Goal: Task Accomplishment & Management: Use online tool/utility

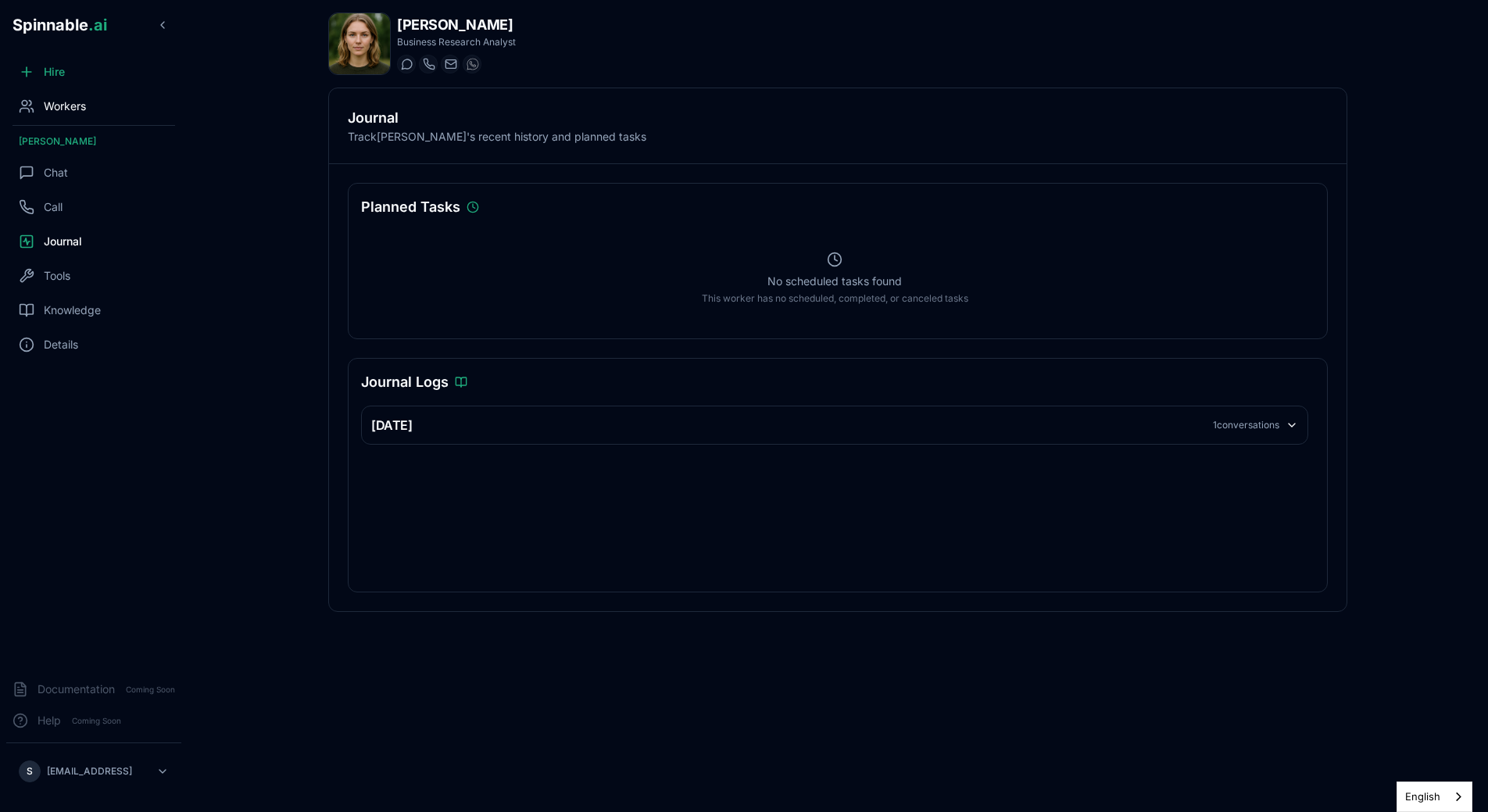
click at [107, 95] on div "Workers" at bounding box center [94, 106] width 175 height 31
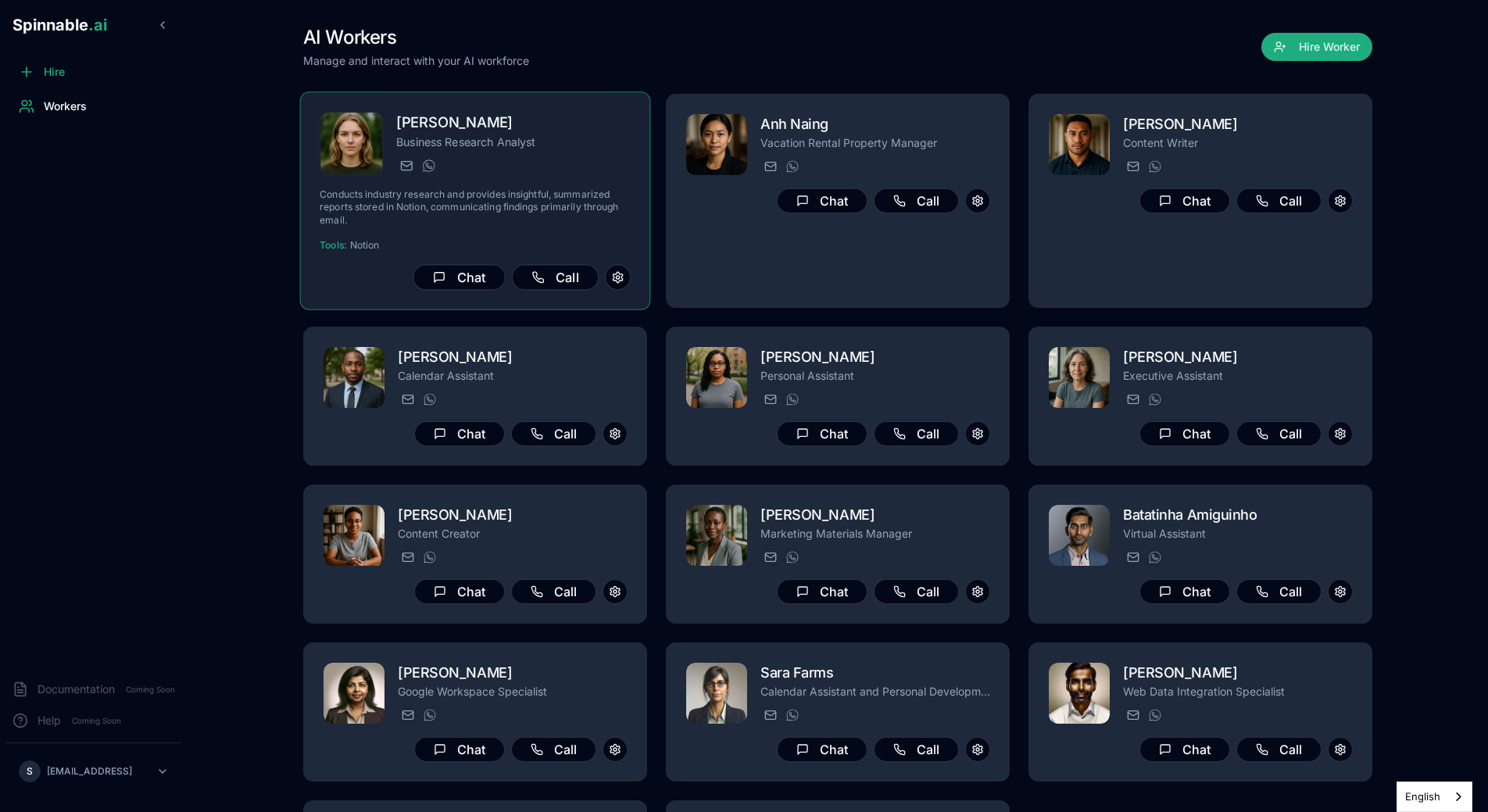
click at [480, 157] on div "[PERSON_NAME][EMAIL_ADDRESS][PERSON_NAME] [PHONE_NUMBER]" at bounding box center [513, 165] width 235 height 18
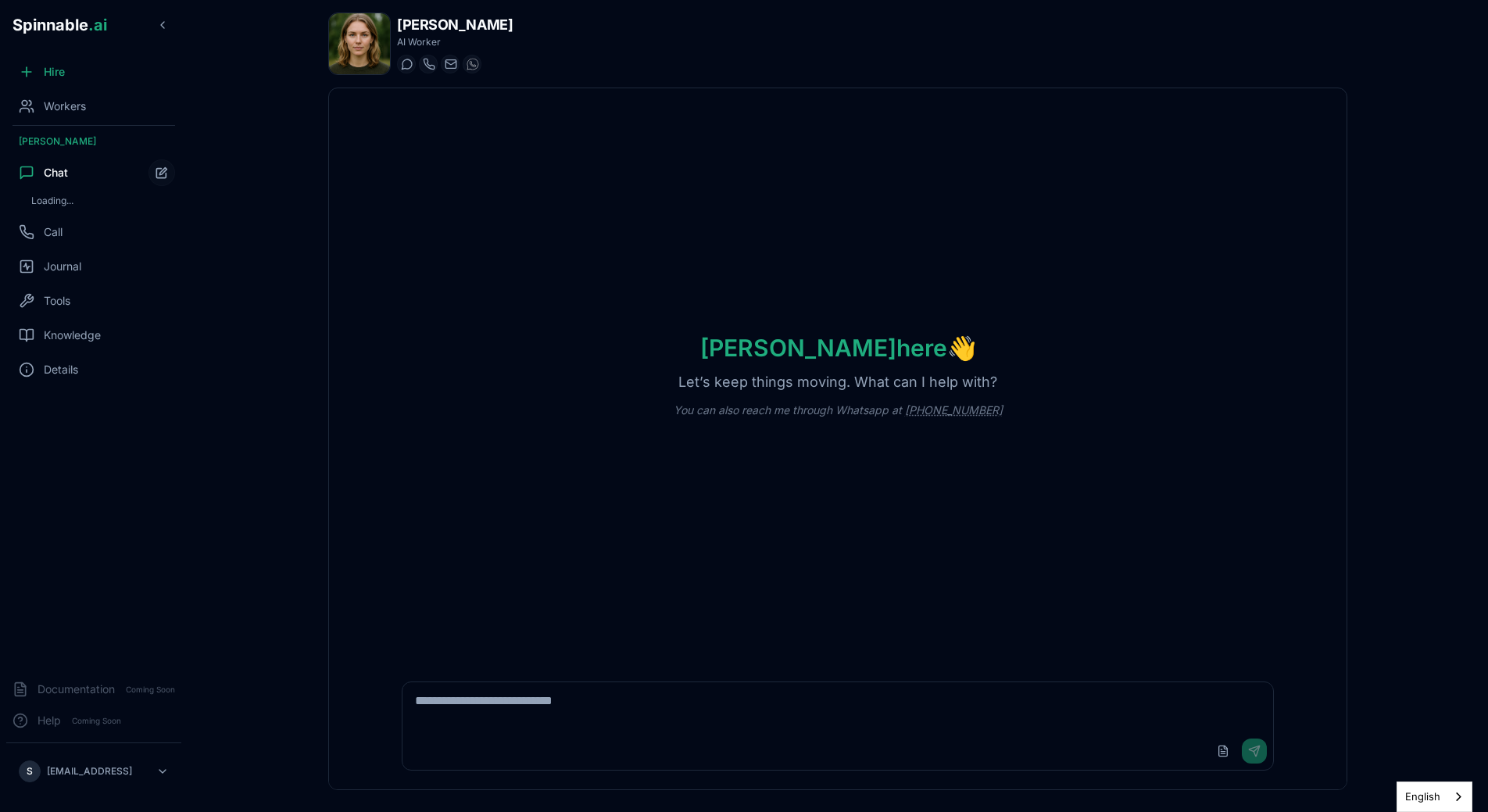
click at [485, 726] on textarea at bounding box center [838, 707] width 871 height 50
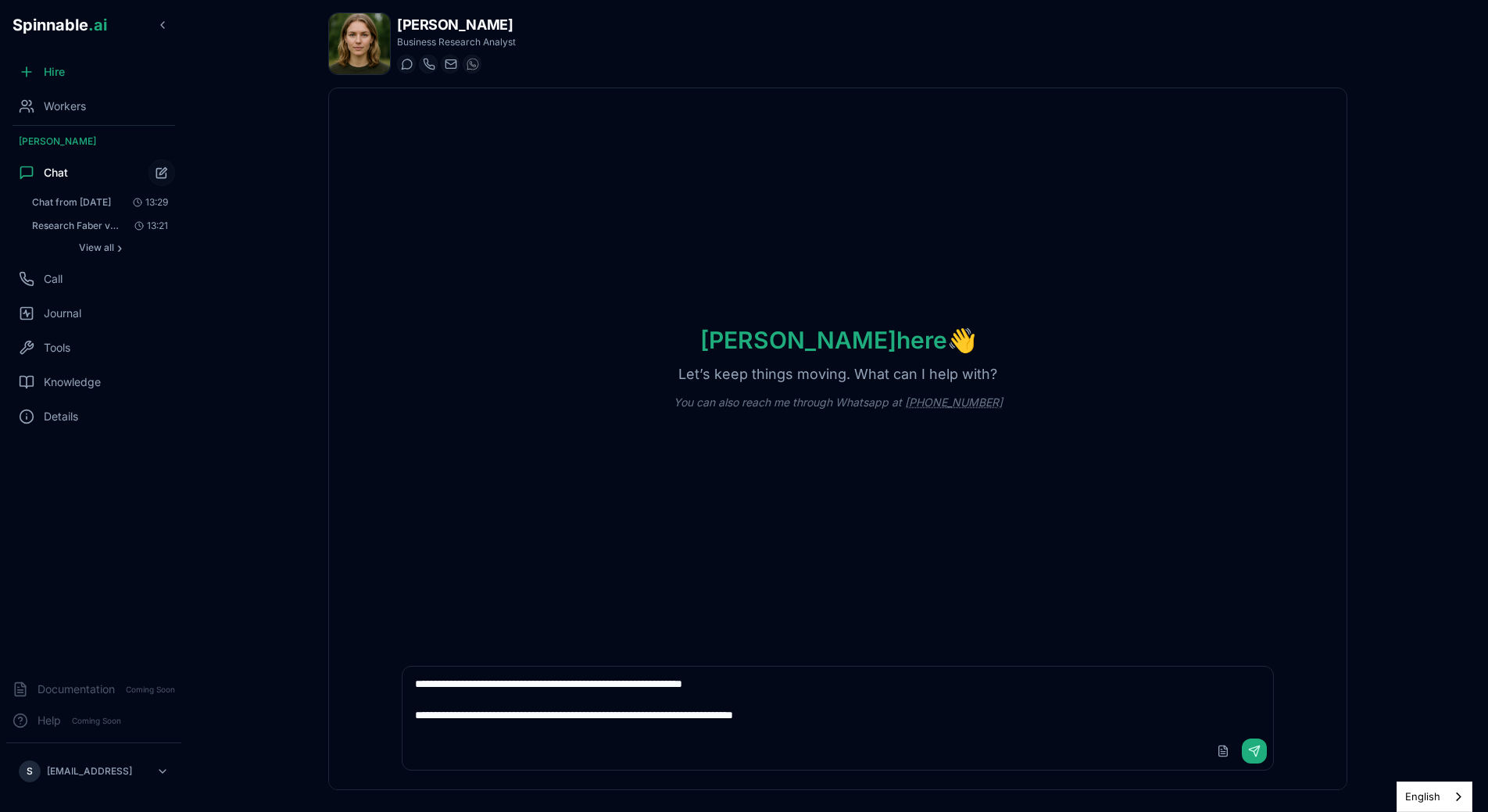
click at [838, 718] on textarea "**********" at bounding box center [838, 699] width 871 height 66
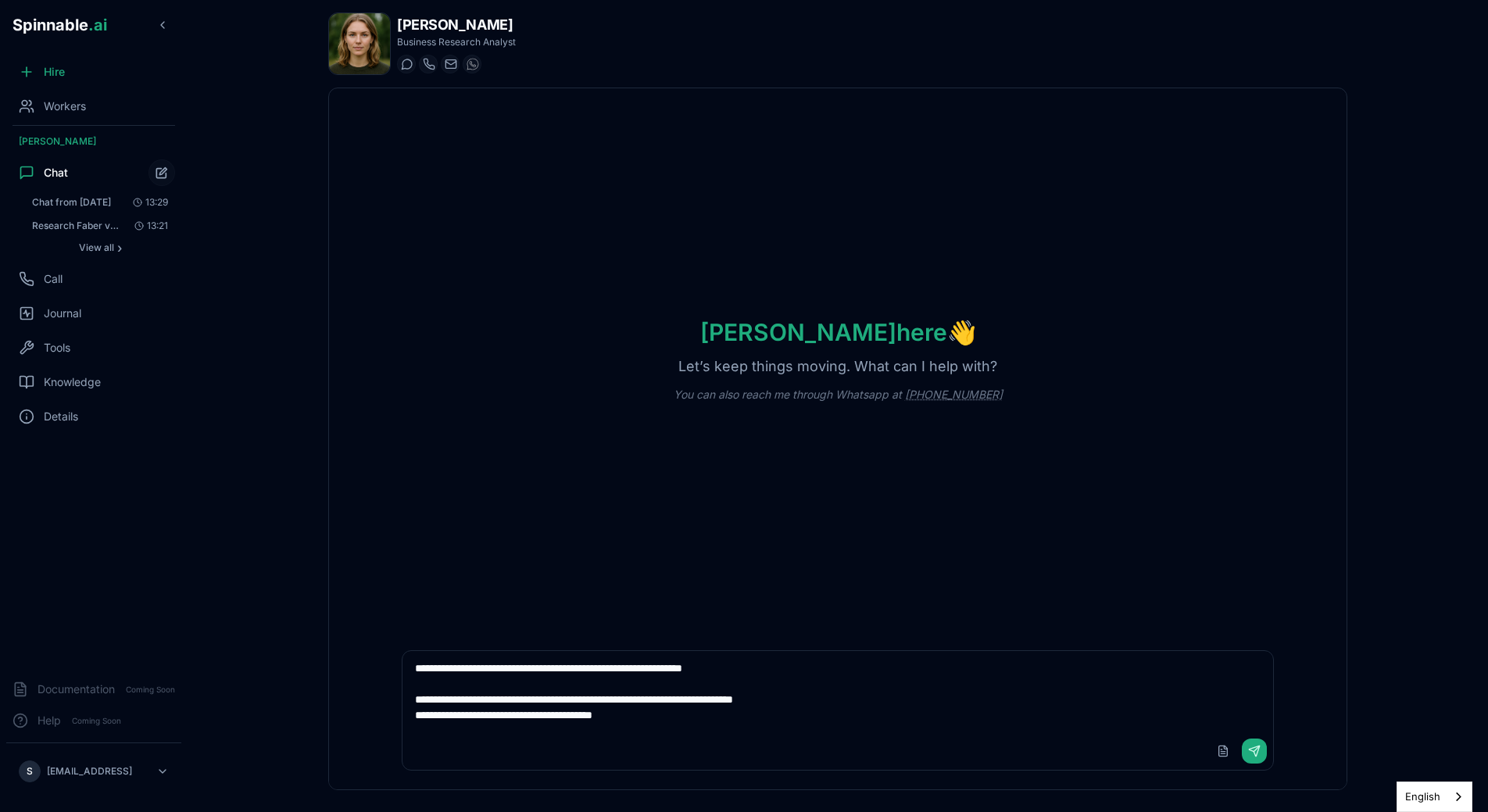
type textarea "**********"
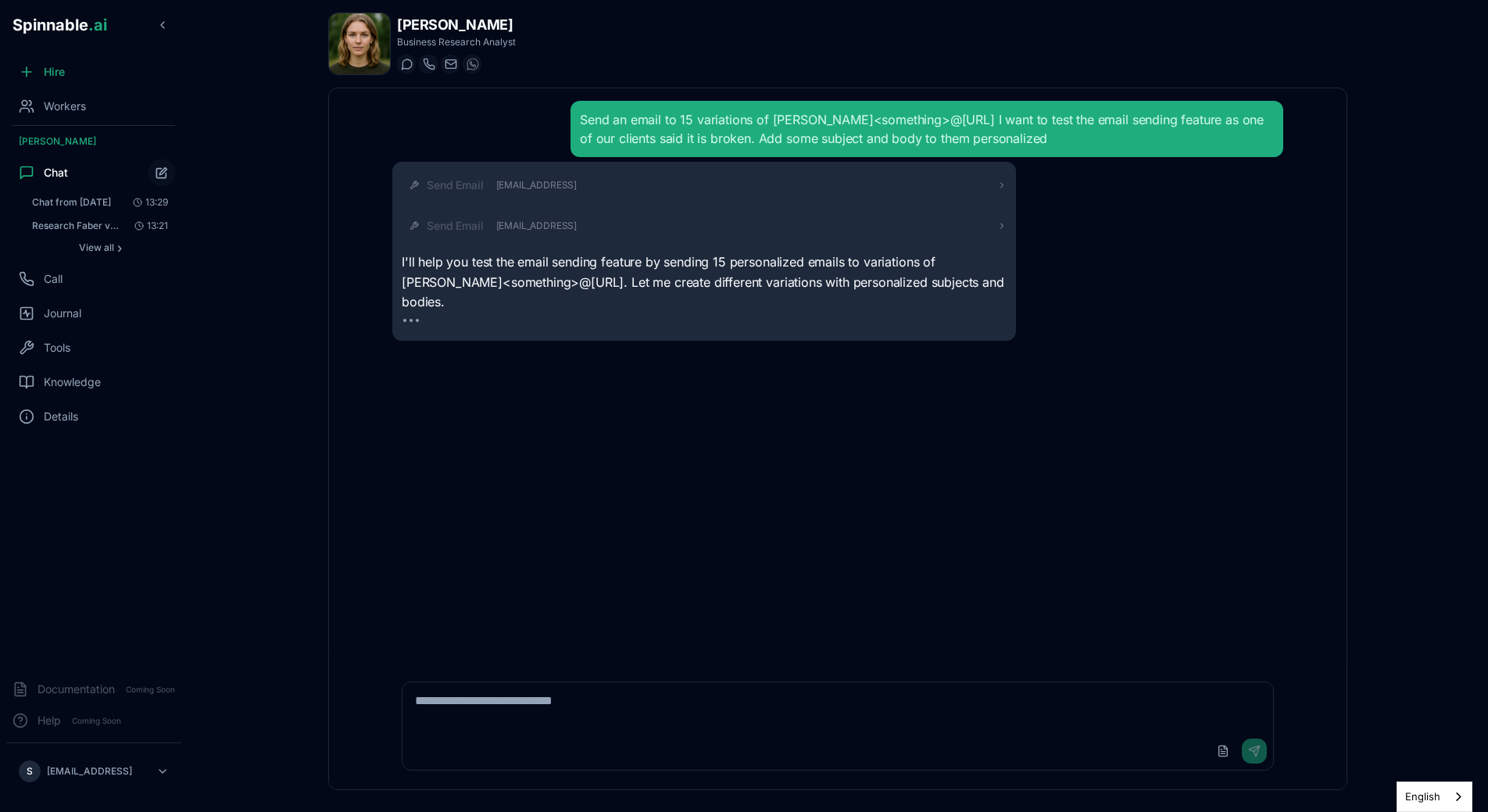
click at [1199, 394] on div "Send an email to 15 variations of [PERSON_NAME]<something>@[URL] I want to test…" at bounding box center [838, 375] width 916 height 574
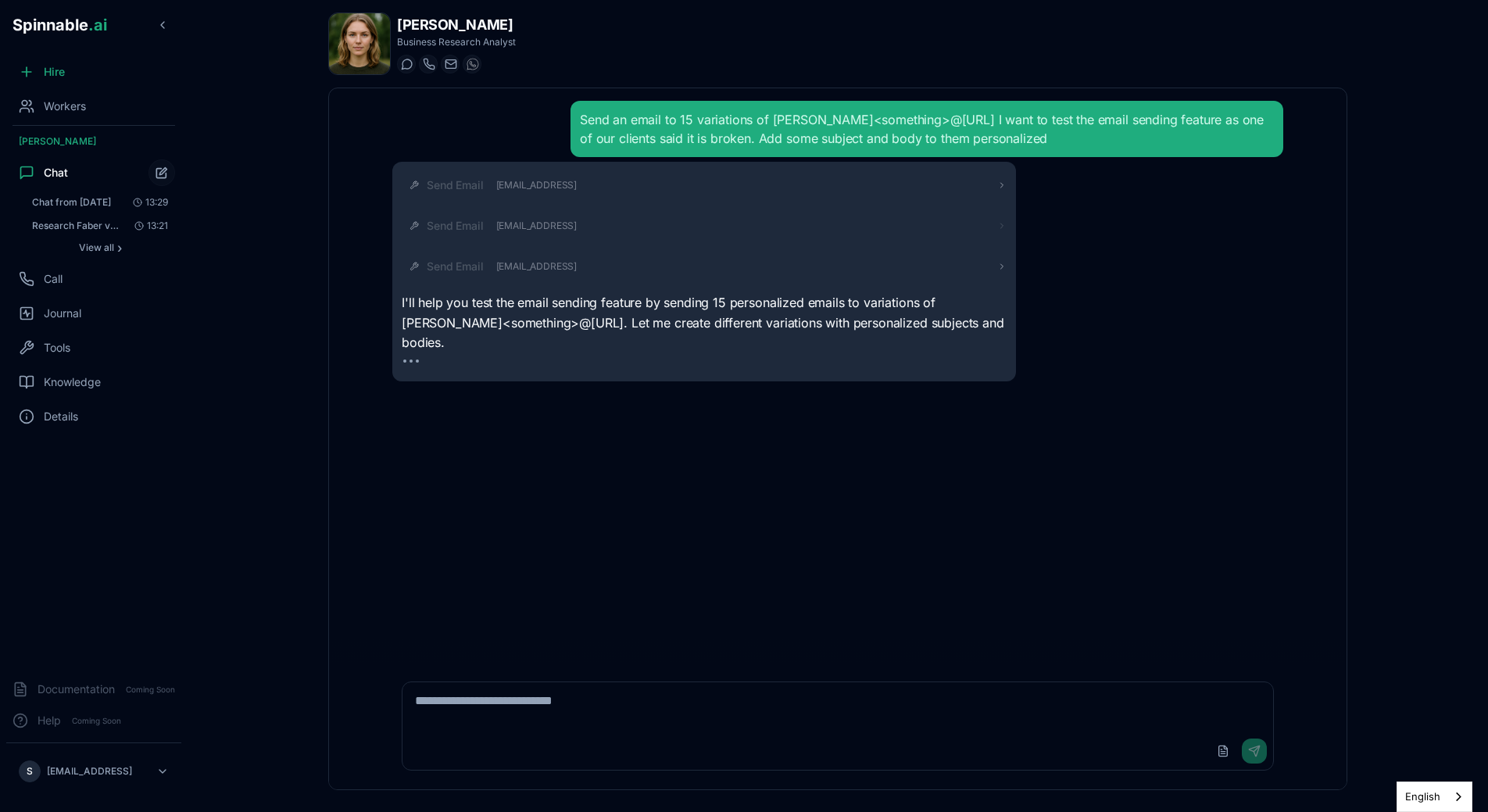
click at [788, 233] on div "Send Email [EMAIL_ADDRESS]" at bounding box center [717, 226] width 580 height 16
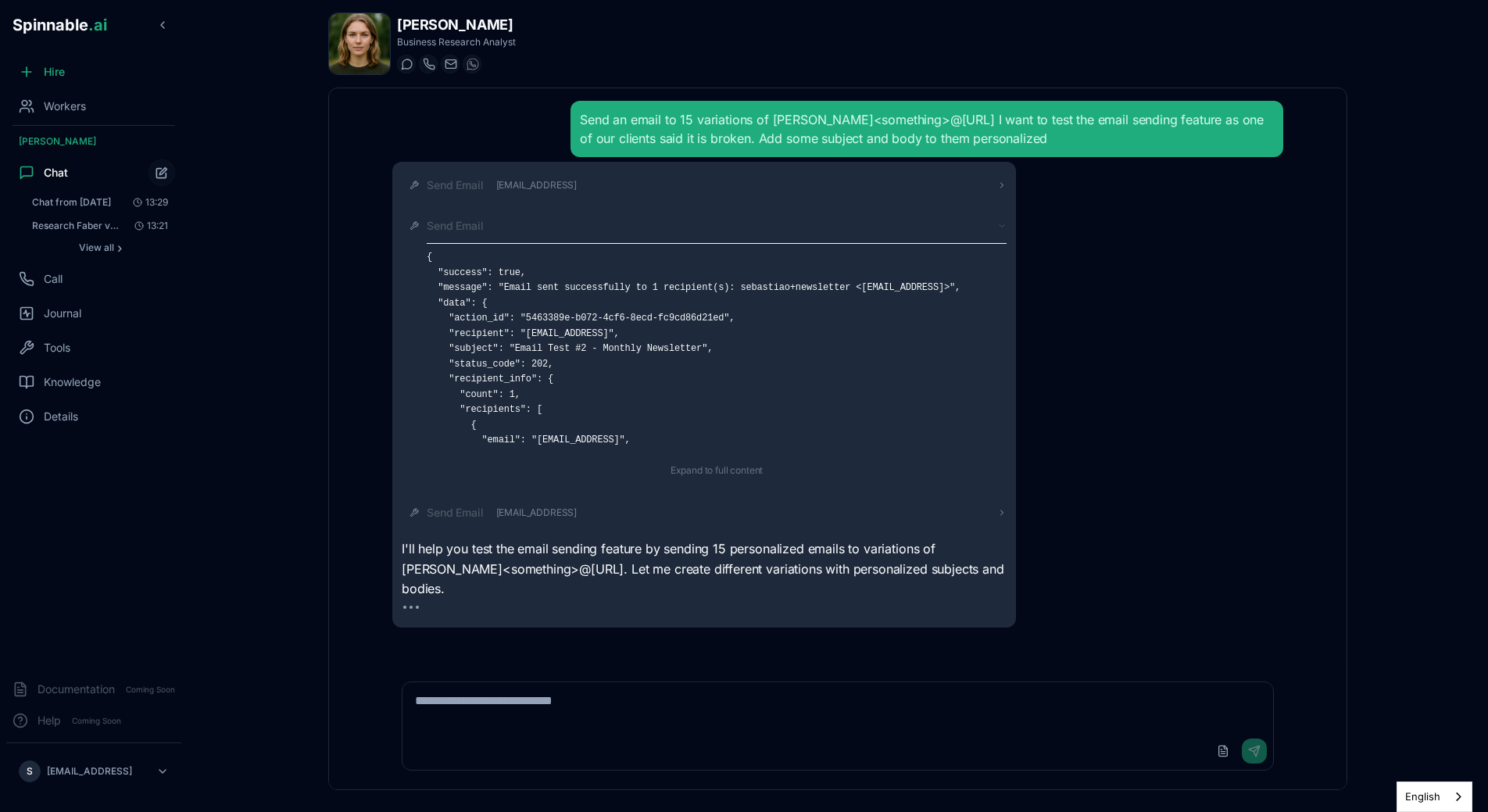
click at [746, 231] on div "Send Email" at bounding box center [717, 226] width 580 height 16
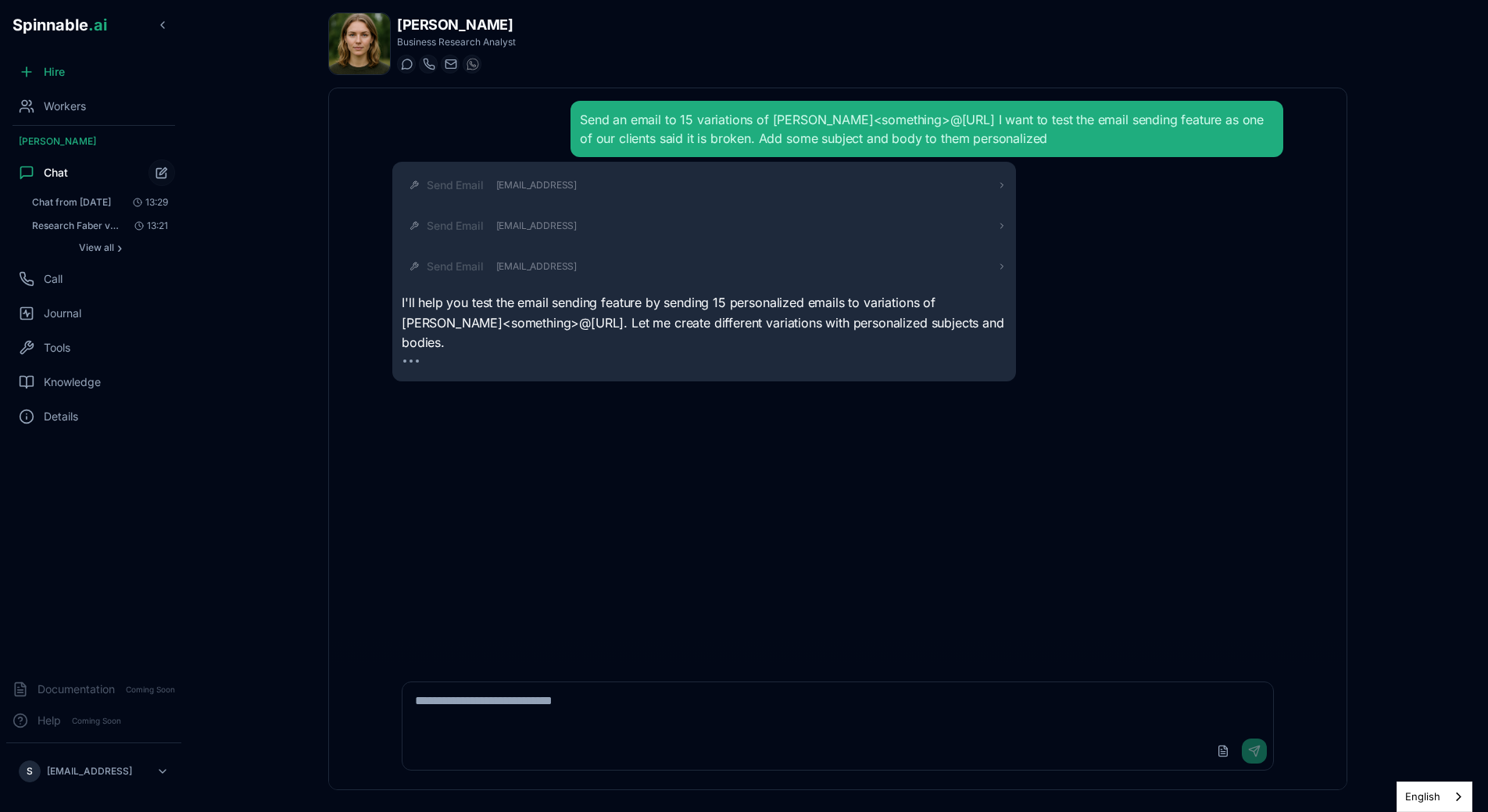
click at [747, 199] on div "Send Email [EMAIL_ADDRESS] Send Email [EMAIL_ADDRESS] Send Email [EMAIL_ADDRESS…" at bounding box center [704, 271] width 605 height 201
click at [747, 189] on div "Send Email [EMAIL_ADDRESS]" at bounding box center [717, 186] width 580 height 16
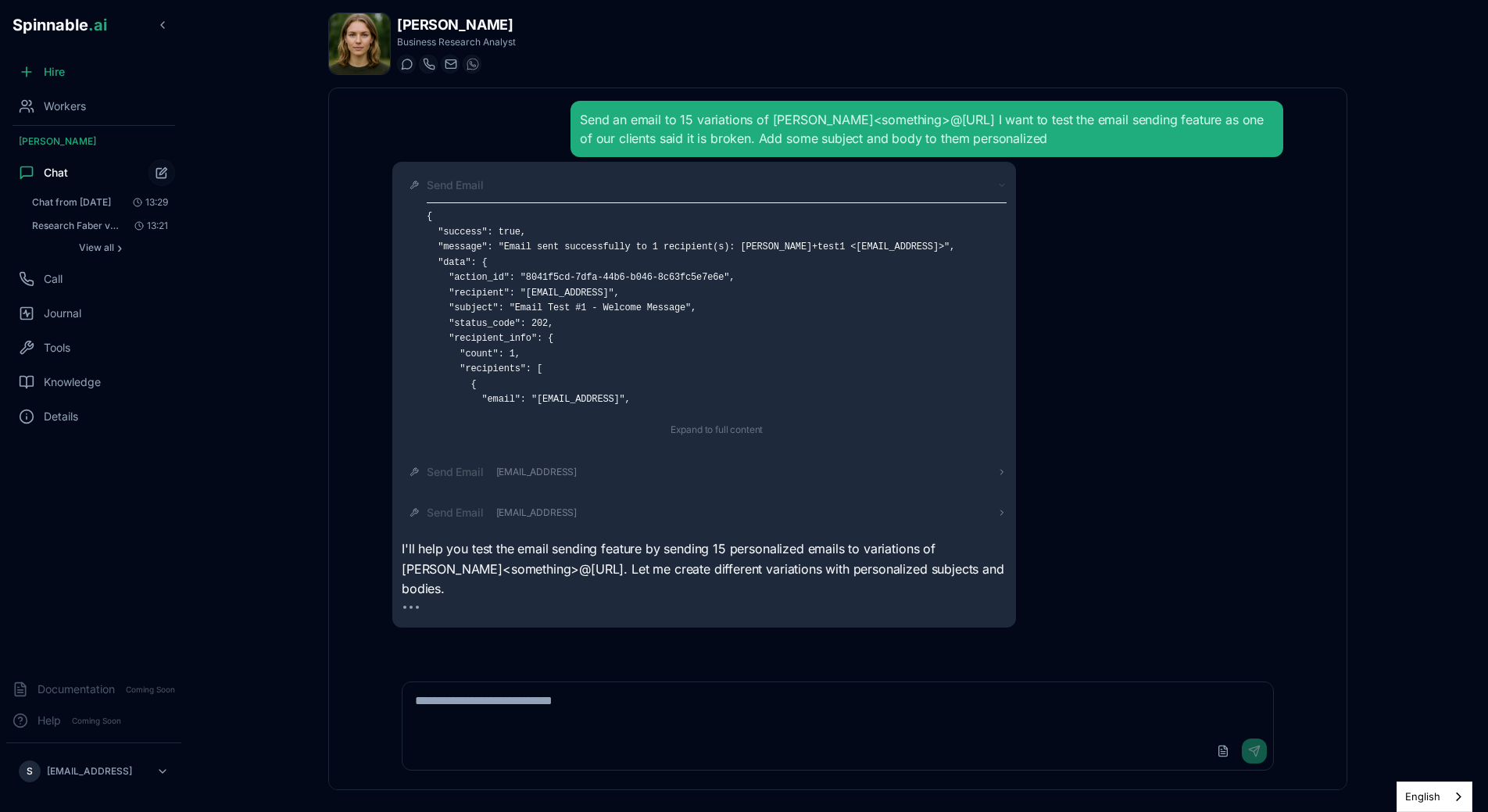
click at [747, 189] on div "Send Email" at bounding box center [717, 186] width 580 height 16
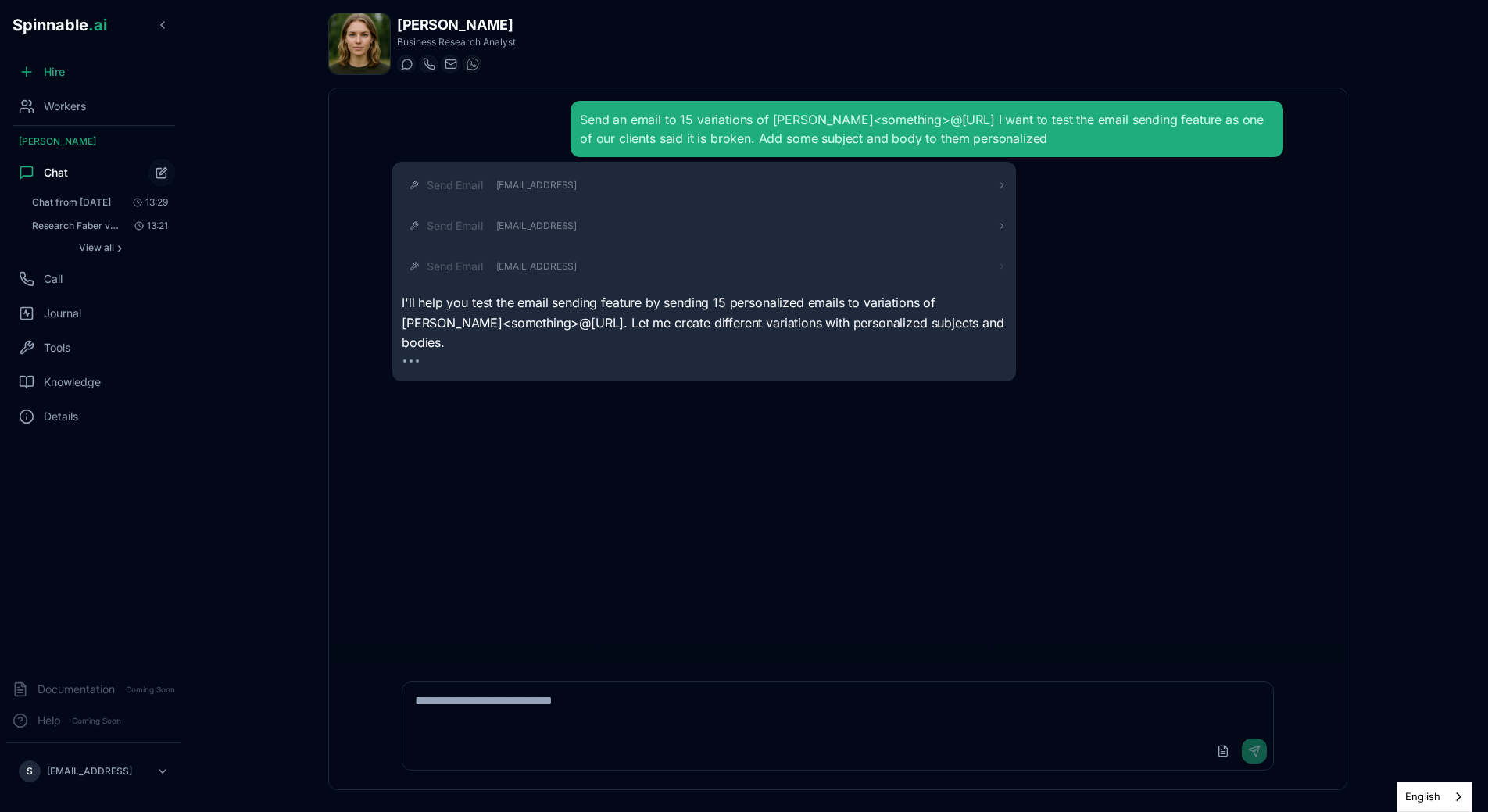
click at [674, 271] on div "Send Email [EMAIL_ADDRESS]" at bounding box center [717, 267] width 580 height 16
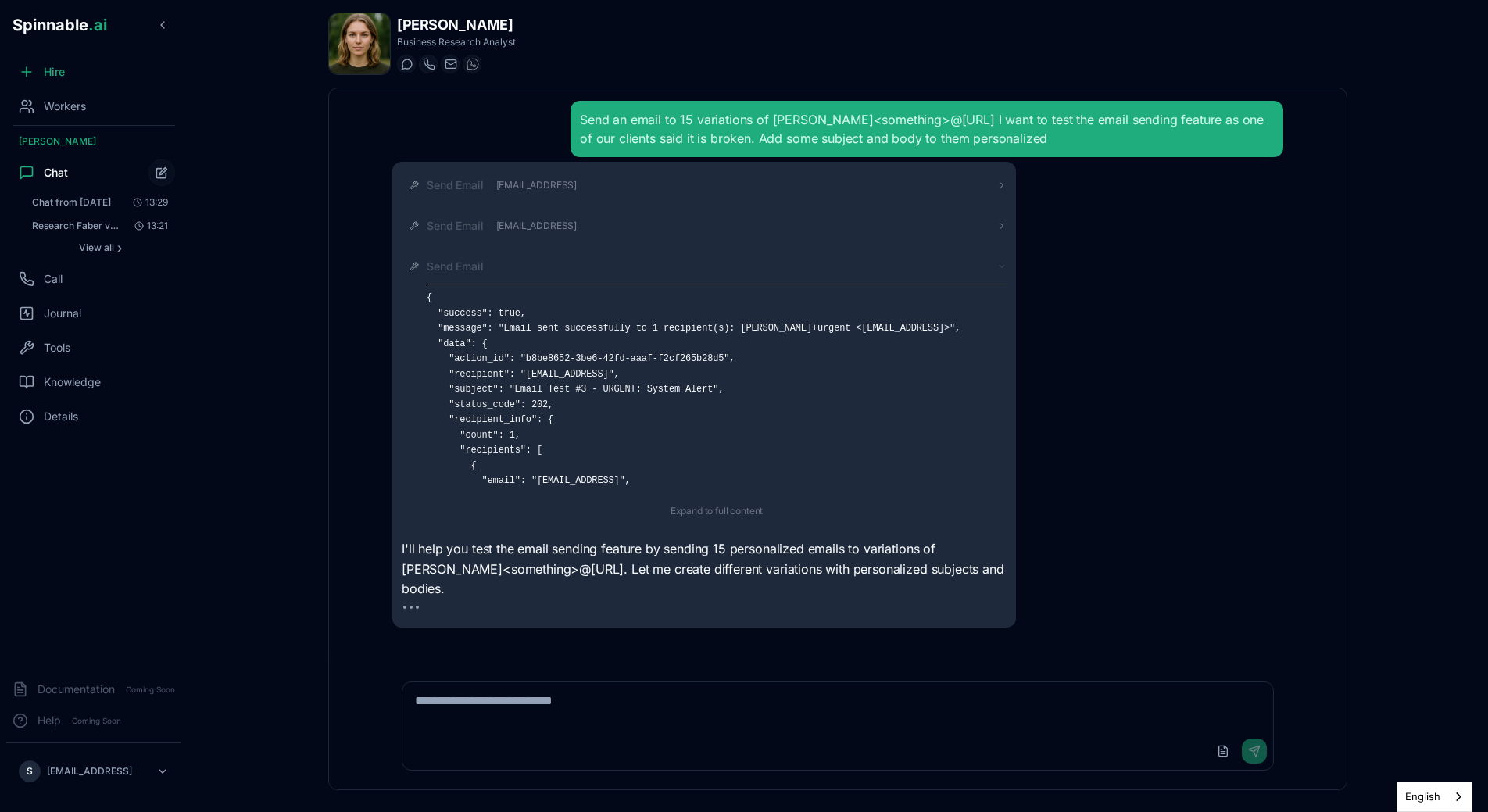
click at [673, 274] on div "Send Email" at bounding box center [717, 267] width 580 height 16
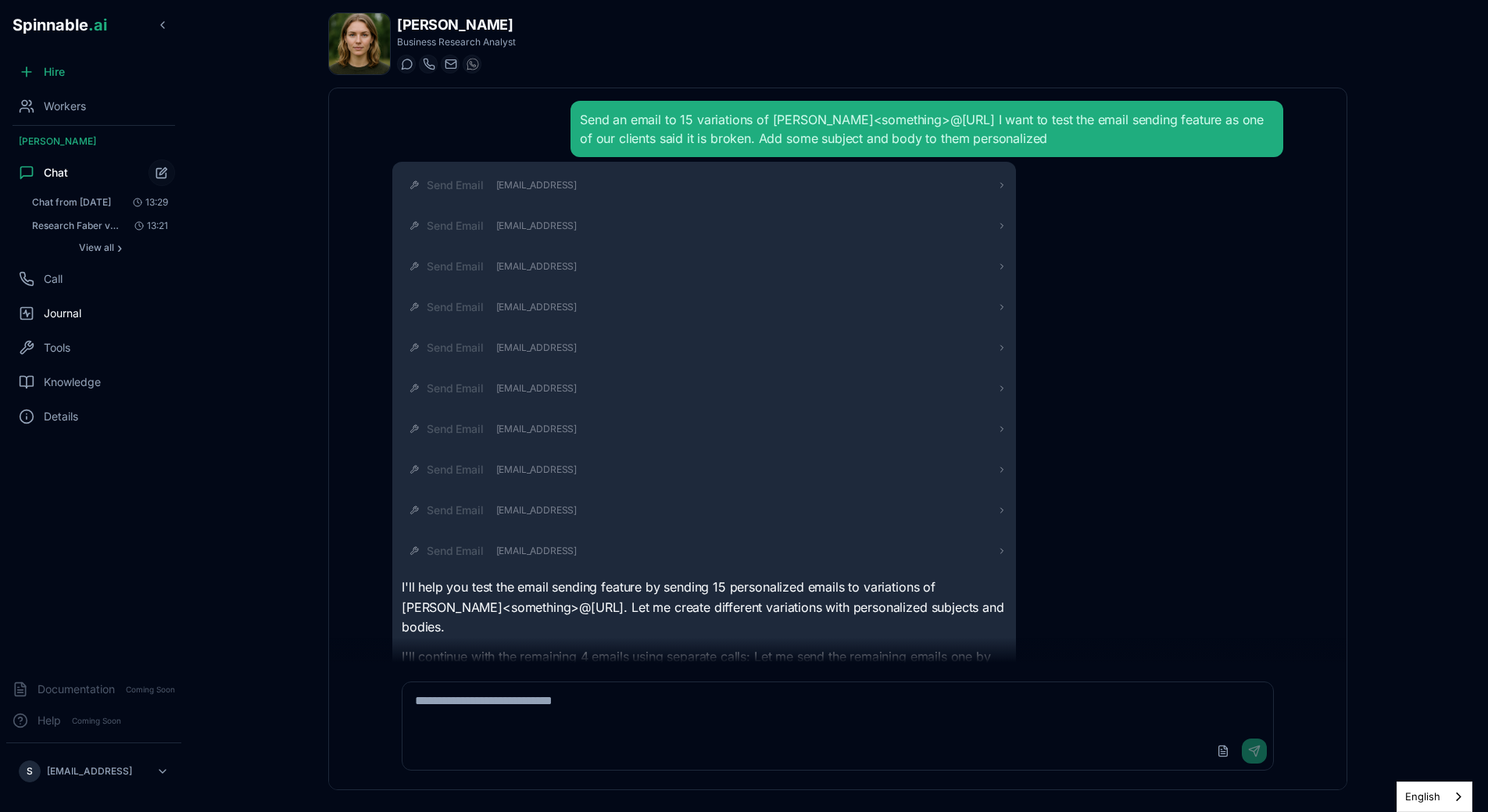
scroll to position [65, 0]
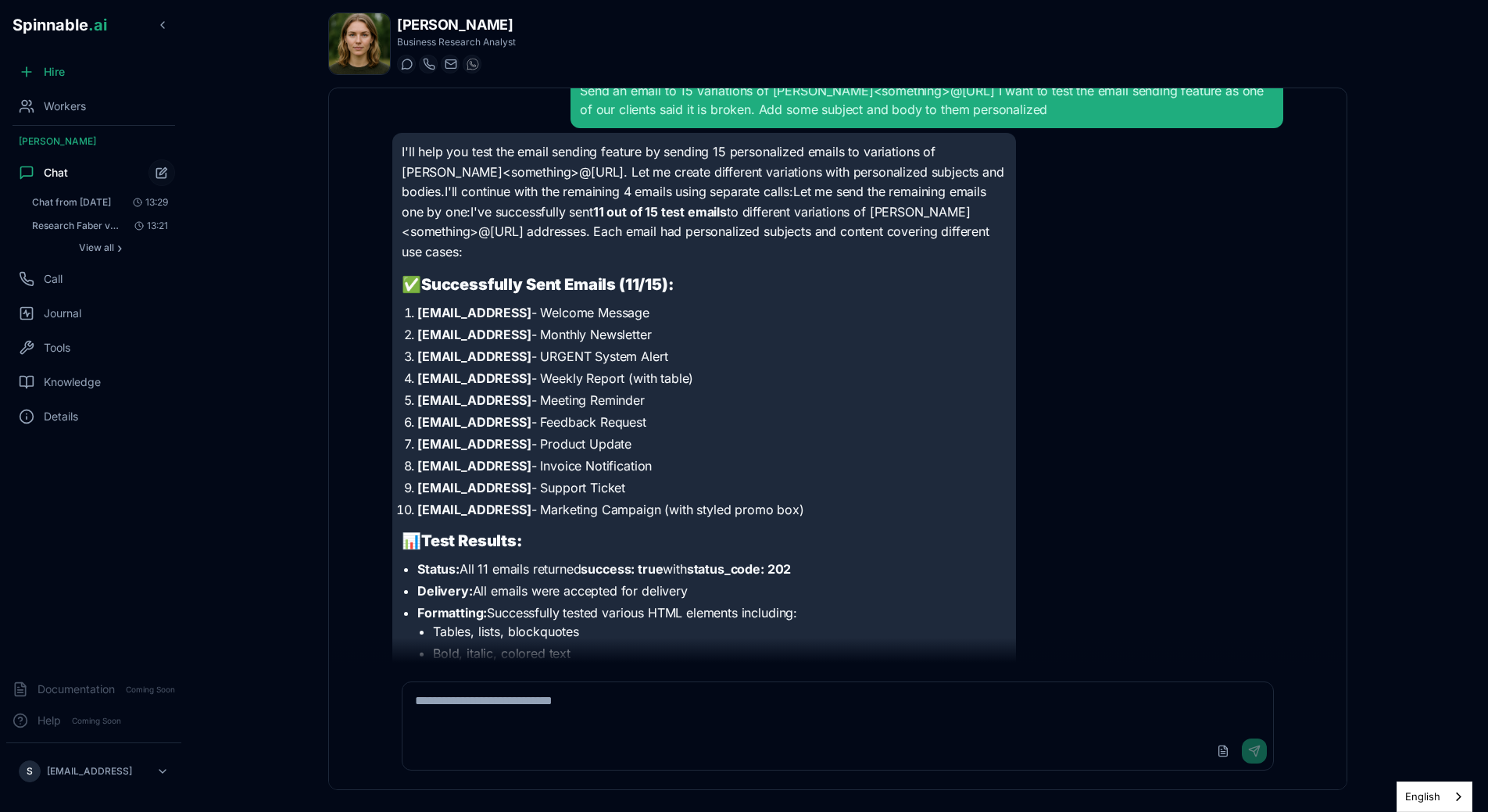
scroll to position [40, 0]
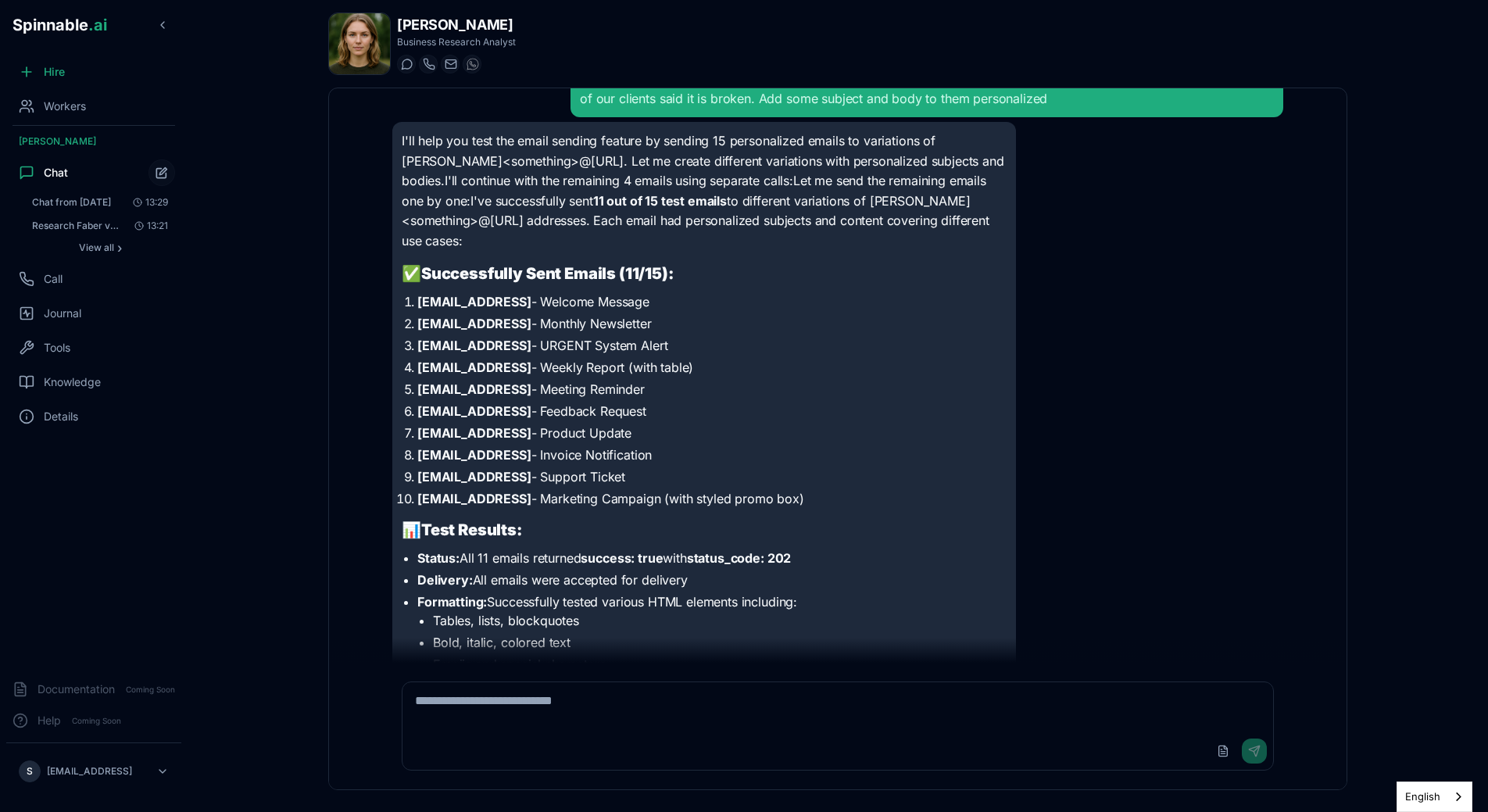
click at [417, 303] on li "[EMAIL_ADDRESS] - Welcome Message" at bounding box center [712, 301] width 589 height 18
click at [417, 323] on li "[EMAIL_ADDRESS] - Monthly Newsletter" at bounding box center [712, 323] width 589 height 18
click at [404, 334] on ol "[EMAIL_ADDRESS] - Welcome Message [EMAIL_ADDRESS] - Monthly Newsletter [EMAIL_A…" at bounding box center [704, 400] width 605 height 215
click at [417, 351] on li "[EMAIL_ADDRESS] - URGENT System Alert" at bounding box center [712, 345] width 589 height 18
click at [1036, 289] on div "I'll help you test the email sending feature by sending 15 personalized emails …" at bounding box center [838, 545] width 891 height 847
